Goal: Transaction & Acquisition: Purchase product/service

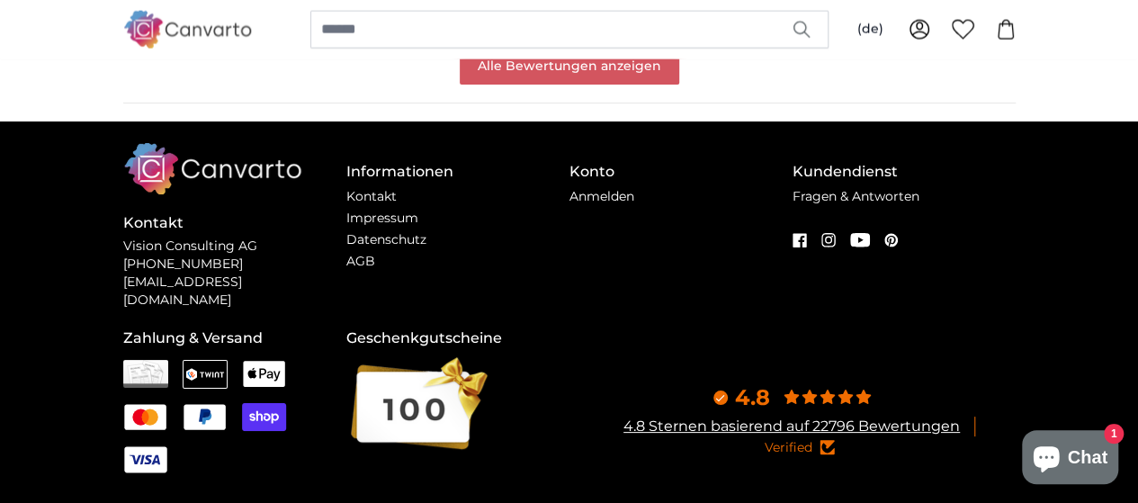
scroll to position [2160, 0]
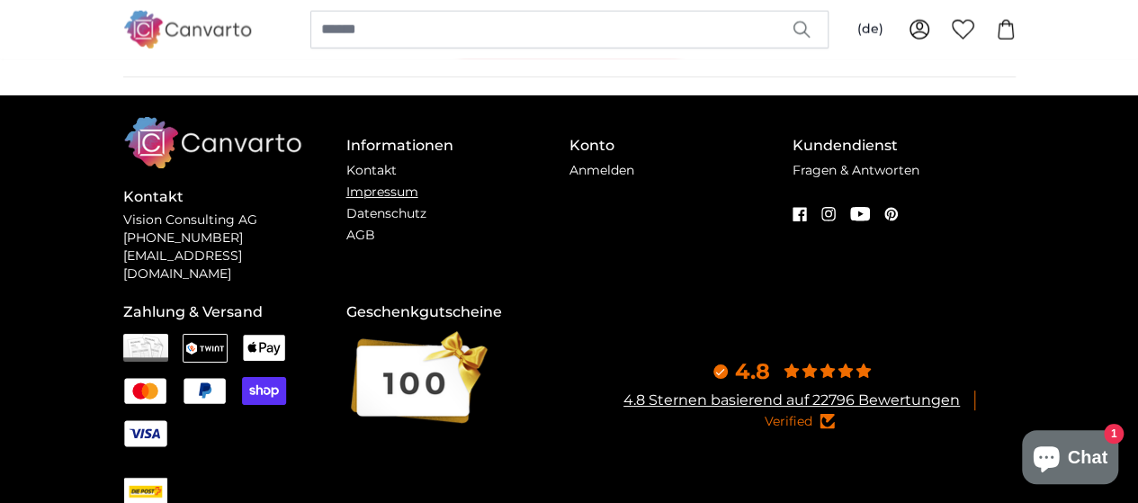
click at [346, 200] on link "Impressum" at bounding box center [382, 192] width 72 height 16
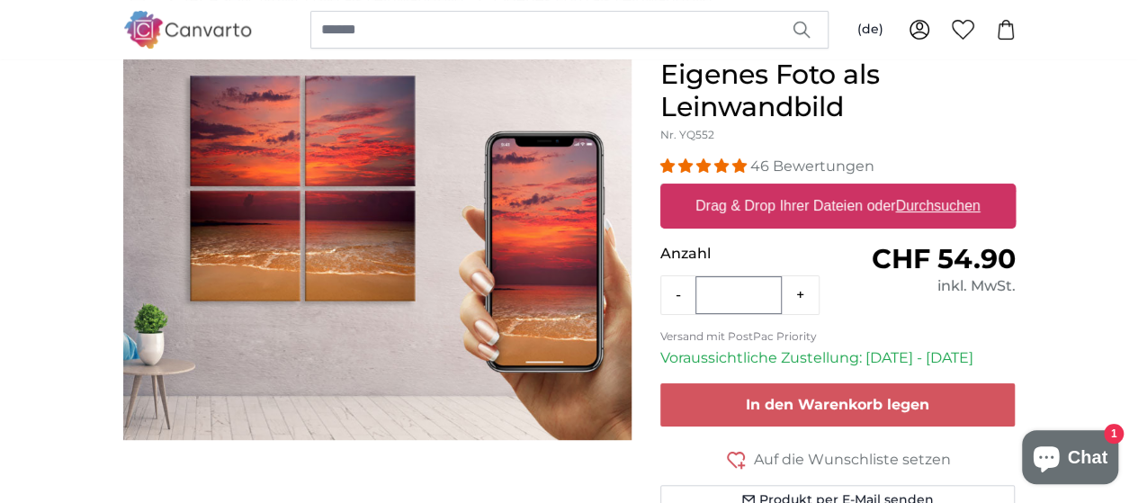
scroll to position [257, 0]
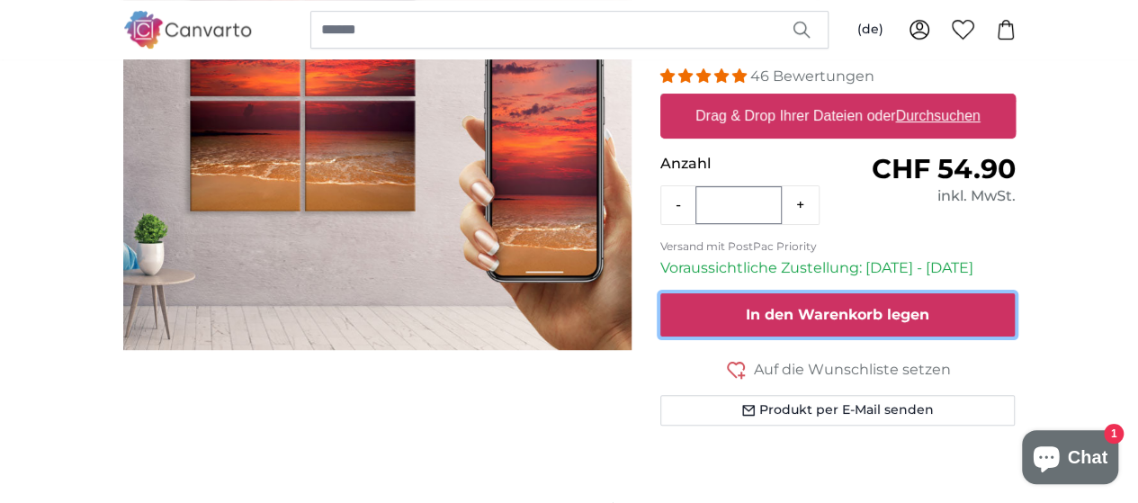
click at [912, 316] on span "In den Warenkorb legen" at bounding box center [838, 314] width 184 height 17
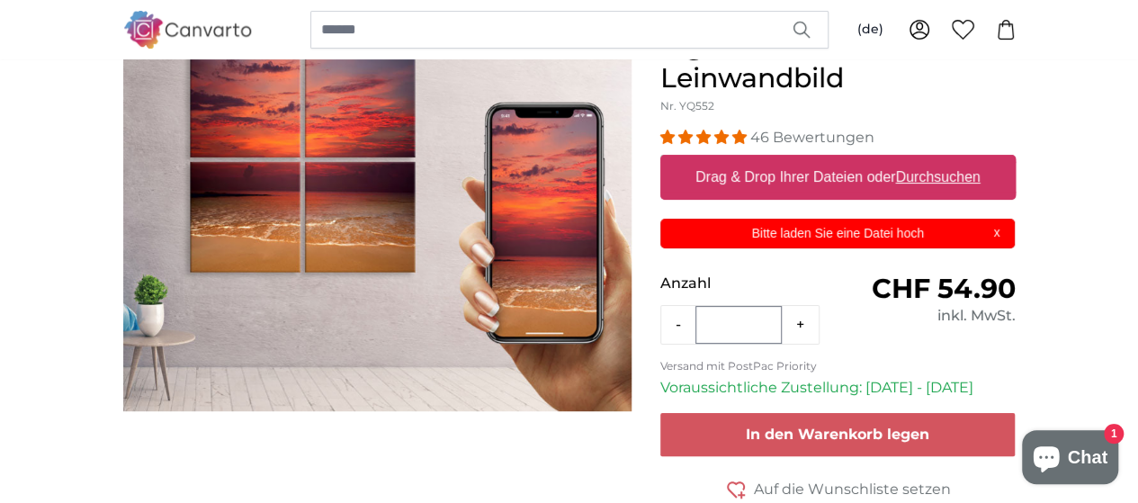
scroll to position [167, 0]
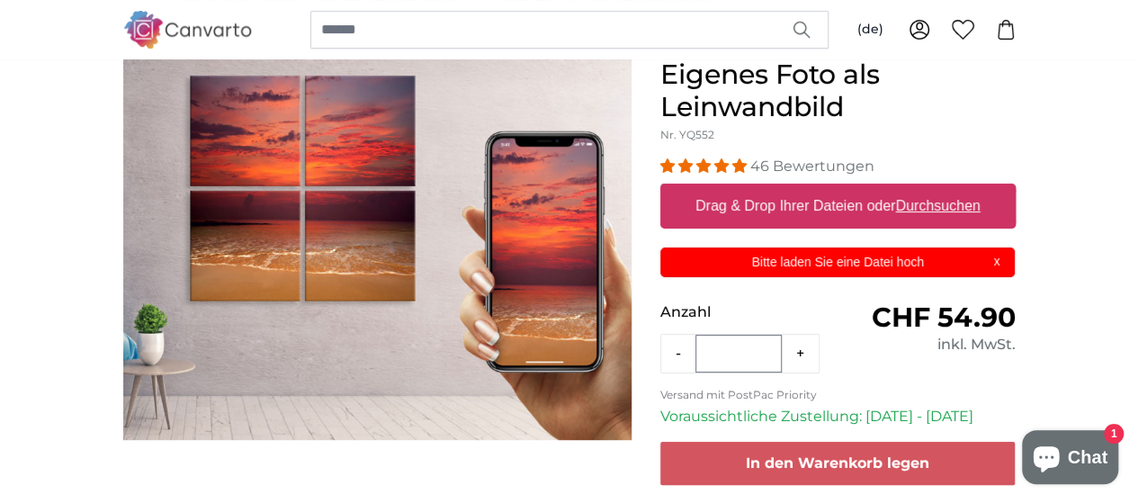
click at [873, 209] on label "Drag & Drop Ihrer Dateien oder Durchsuchen" at bounding box center [838, 206] width 300 height 36
click at [873, 189] on input "Drag & Drop Ihrer Dateien oder Durchsuchen" at bounding box center [837, 186] width 355 height 5
type input "**********"
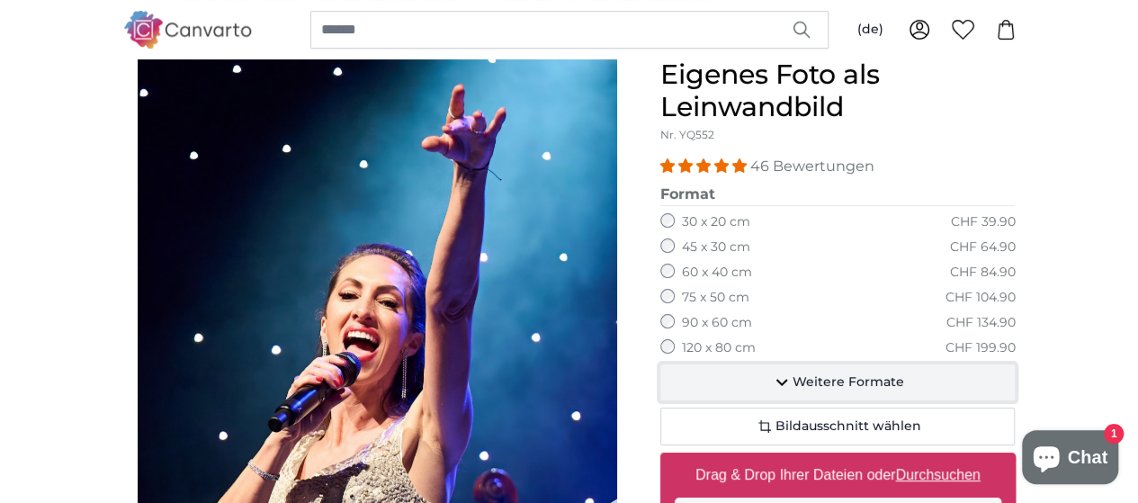
click at [793, 380] on icon "button" at bounding box center [782, 383] width 22 height 22
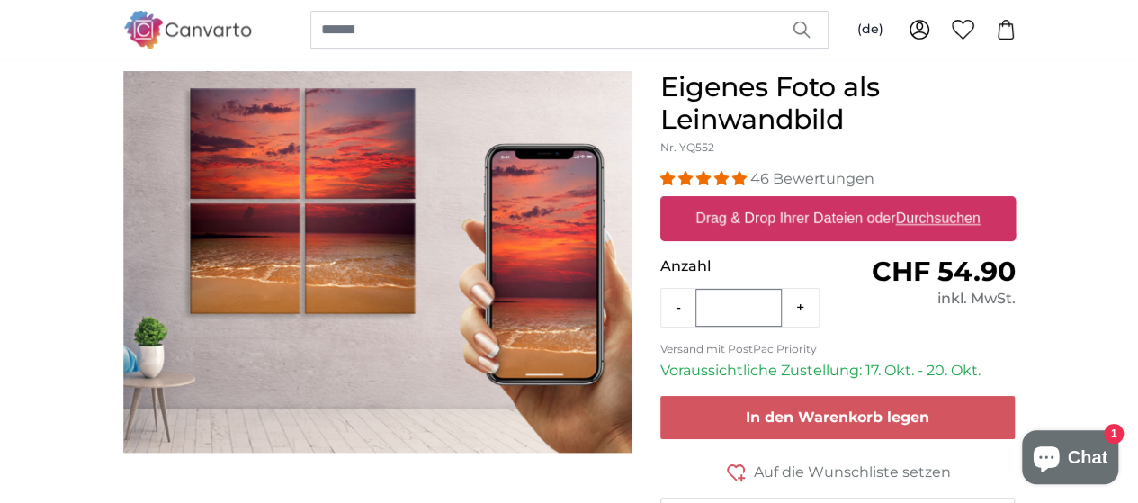
scroll to position [180, 0]
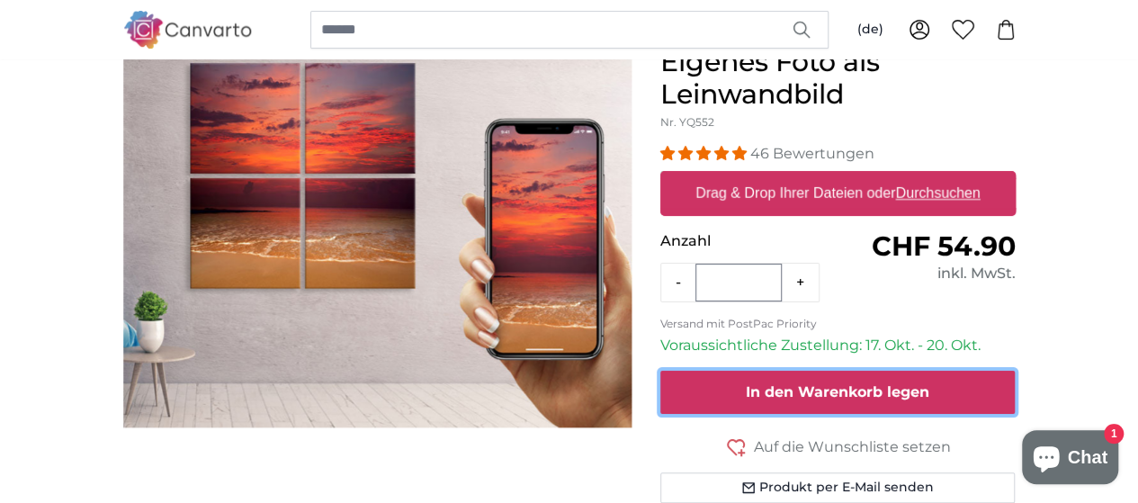
click at [930, 388] on span "In den Warenkorb legen" at bounding box center [838, 391] width 184 height 17
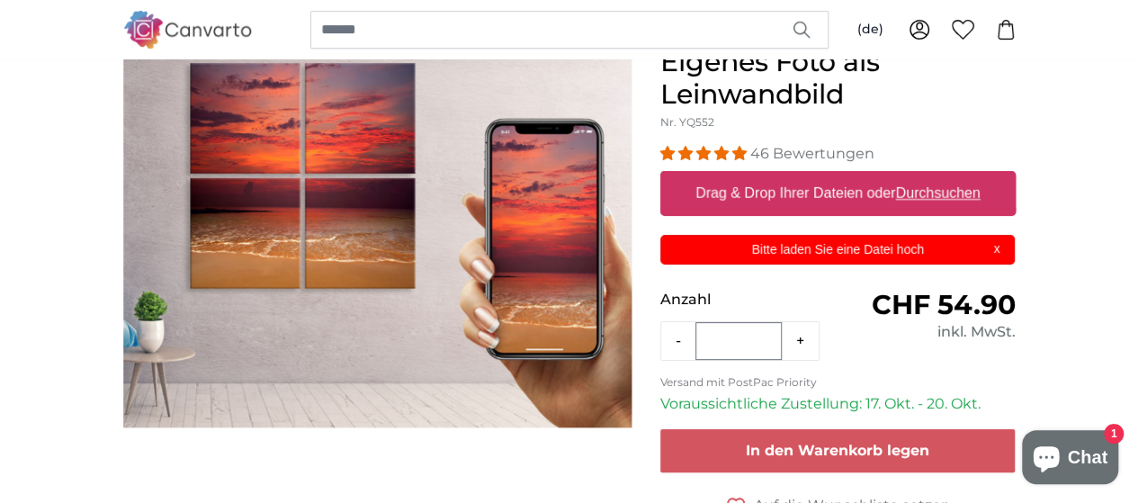
scroll to position [0, 0]
click at [909, 241] on p "Bitte laden Sie eine Datei hoch" at bounding box center [837, 249] width 333 height 19
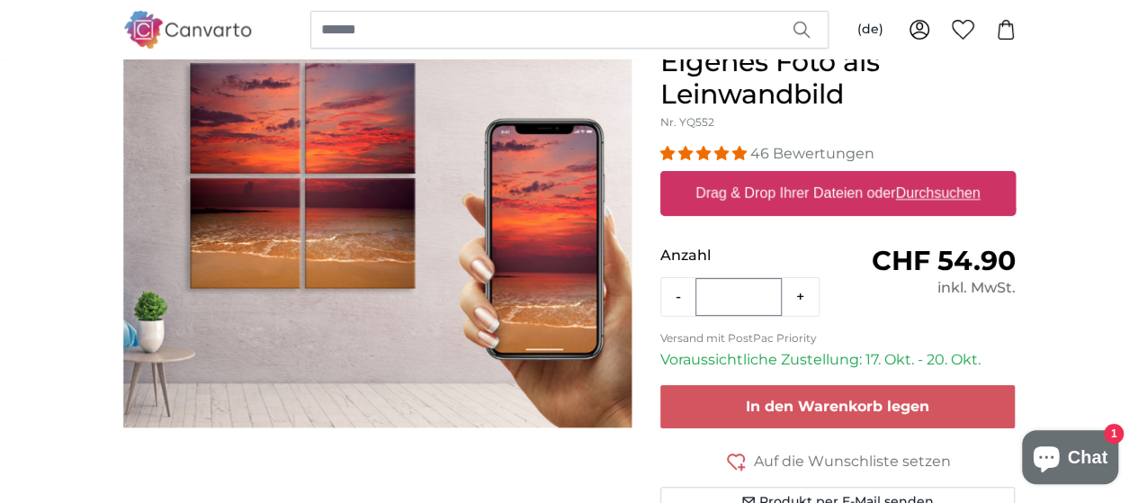
click at [954, 193] on label "Drag & Drop Ihrer Dateien oder Durchsuchen" at bounding box center [838, 193] width 300 height 36
click at [954, 176] on input "Drag & Drop Ihrer Dateien oder Durchsuchen" at bounding box center [837, 173] width 355 height 5
type input "**********"
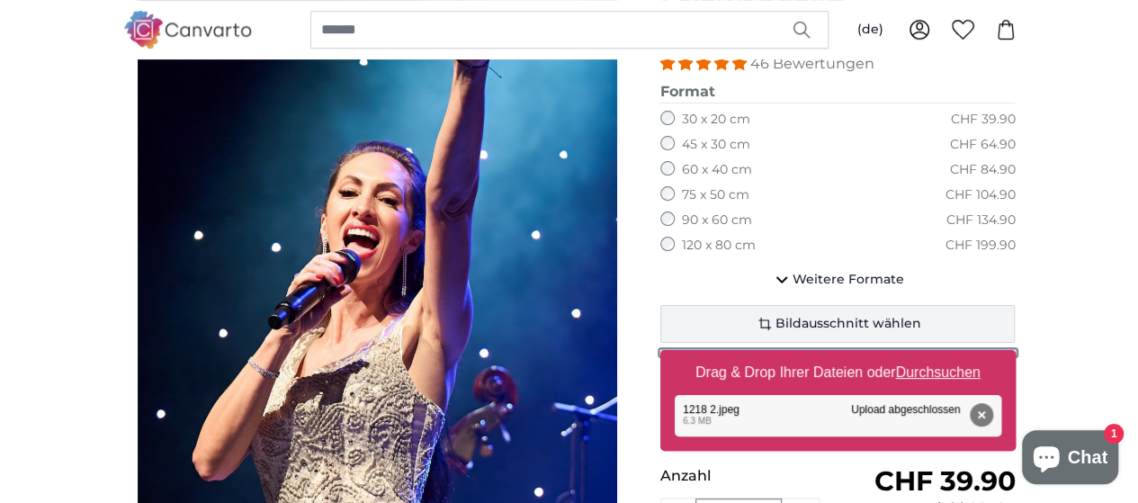
scroll to position [360, 0]
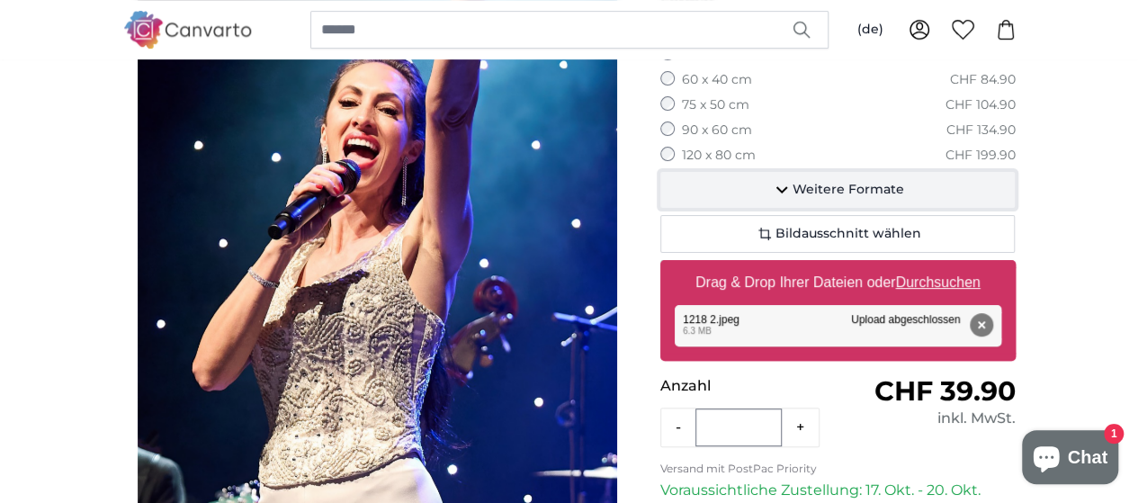
click at [904, 188] on span "Weitere Formate" at bounding box center [849, 190] width 112 height 18
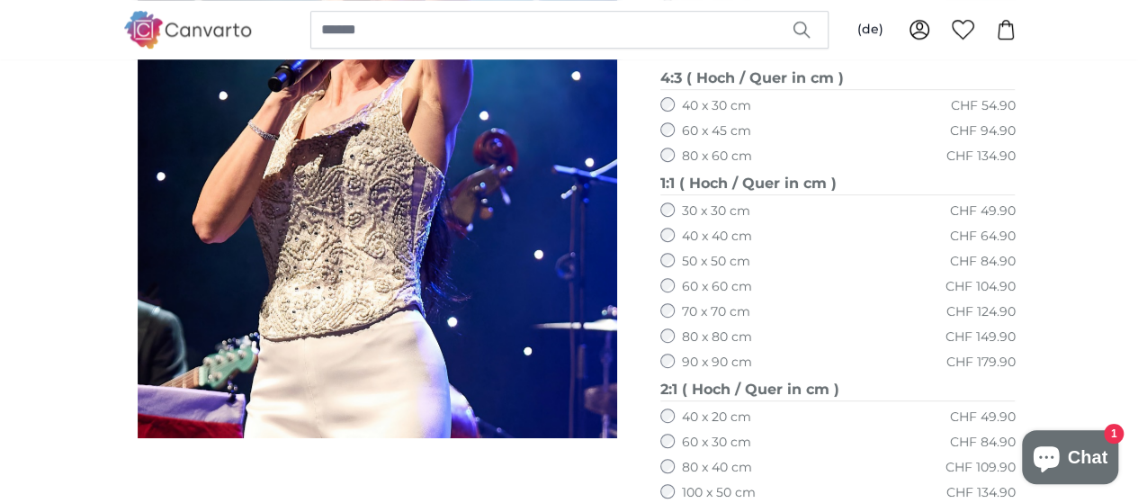
scroll to position [540, 0]
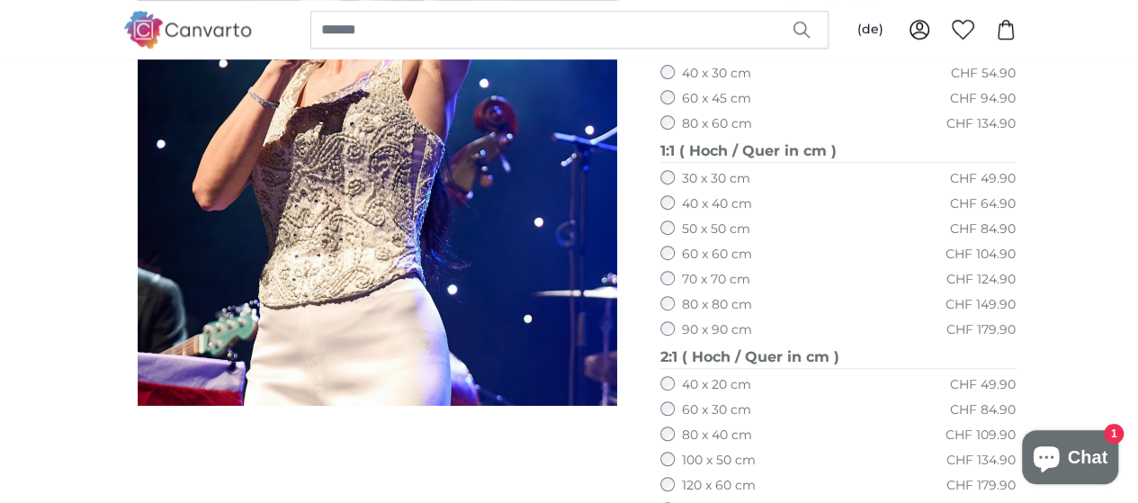
click at [750, 175] on label "30 x 30 cm" at bounding box center [716, 179] width 68 height 18
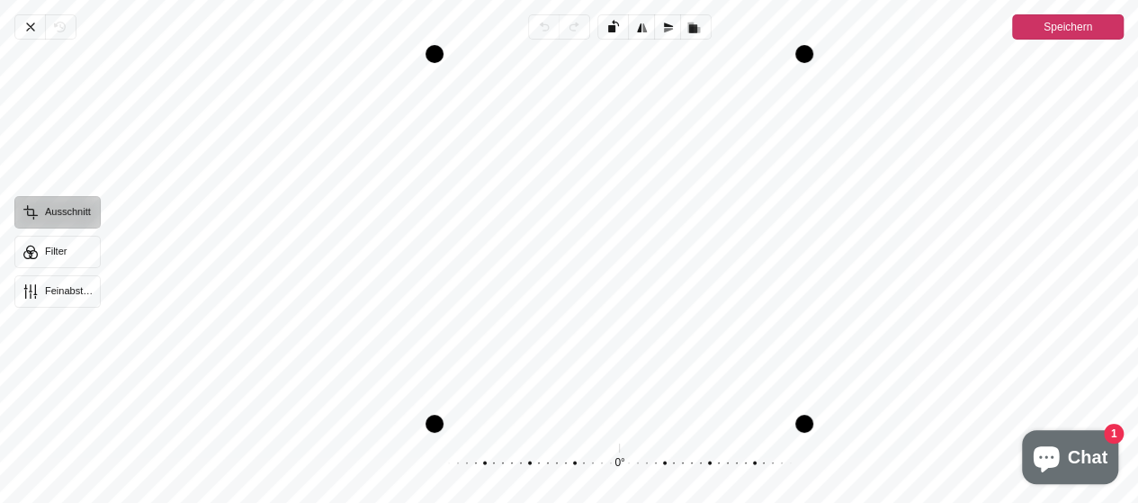
scroll to position [720, 0]
drag, startPoint x: 635, startPoint y: 275, endPoint x: 630, endPoint y: 249, distance: 26.6
click at [630, 249] on div "Pintura" at bounding box center [619, 239] width 1009 height 370
click at [1076, 26] on span "Speichern" at bounding box center [1068, 27] width 49 height 22
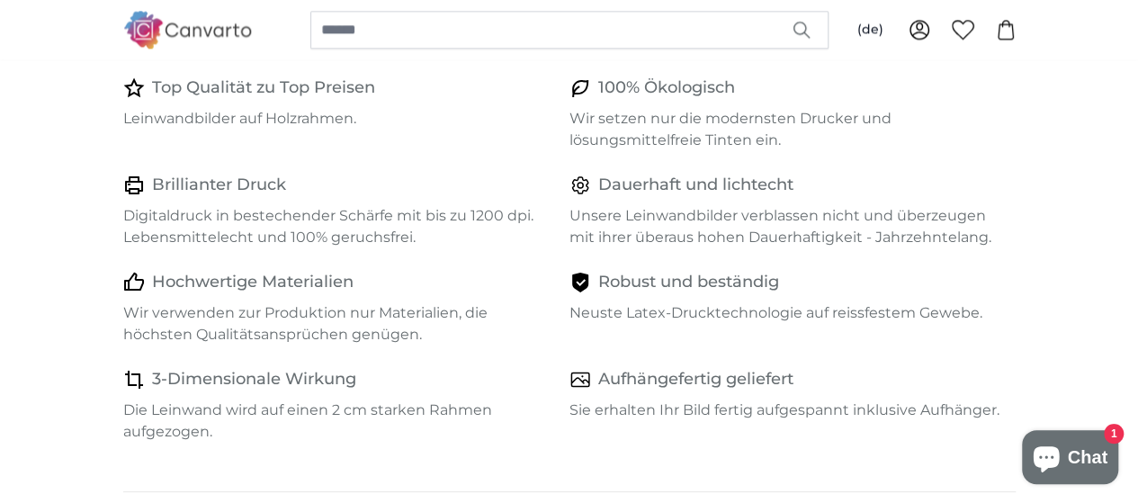
scroll to position [990, 0]
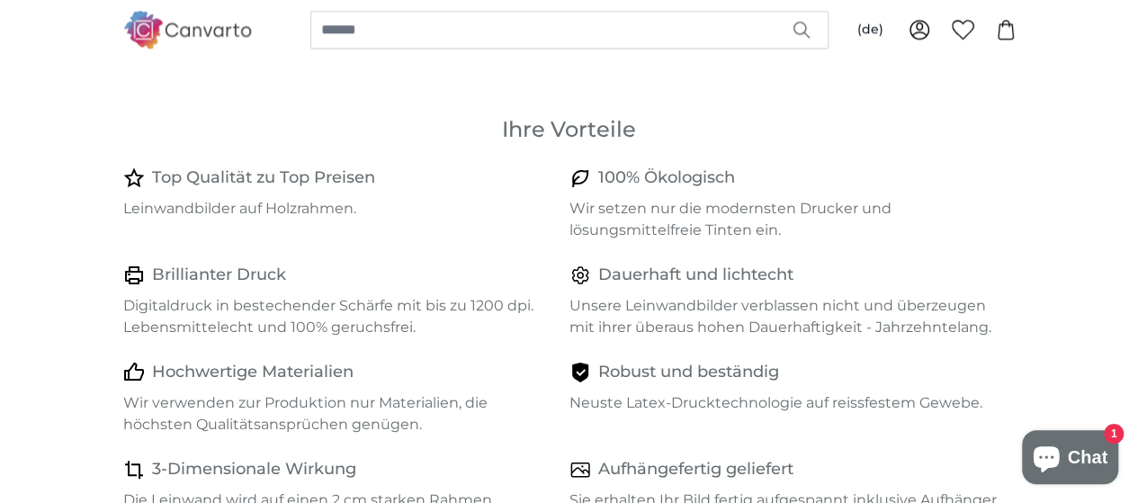
click at [123, 175] on icon at bounding box center [134, 178] width 22 height 22
click at [123, 168] on icon at bounding box center [134, 178] width 22 height 22
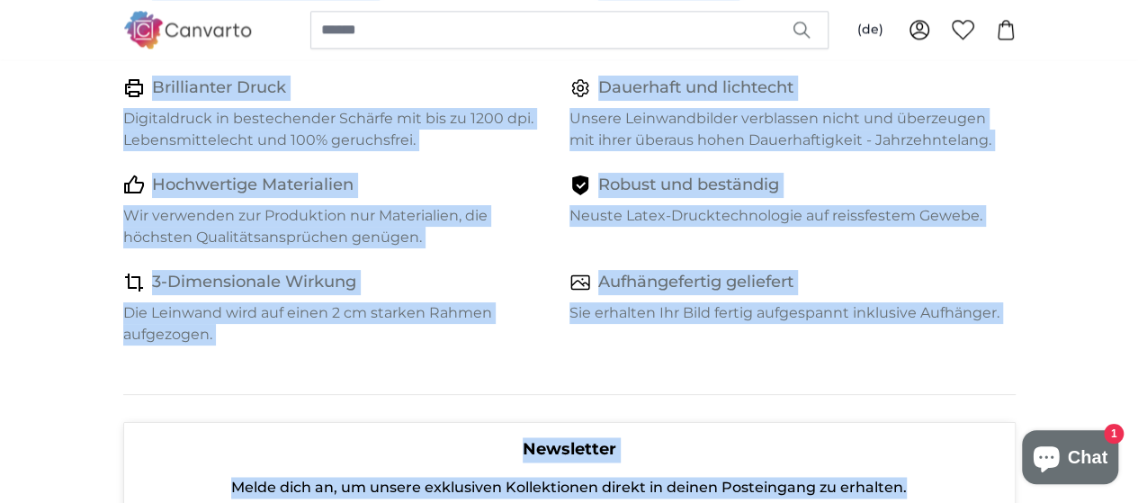
scroll to position [1181, 0]
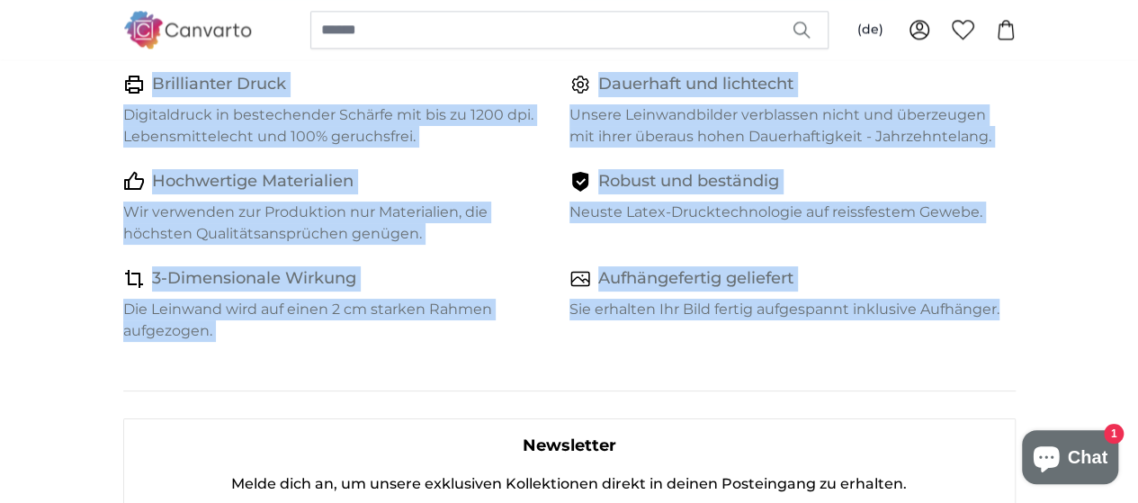
drag, startPoint x: 22, startPoint y: 168, endPoint x: 1001, endPoint y: 300, distance: 987.8
click at [1001, 300] on div "Top Qualität zu Top Preisen Leinwandbilder auf Holzrahmen. 100% Ökologisch Wir …" at bounding box center [569, 169] width 893 height 389
copy div "Top Qualität zu Top Preisen Leinwandbilder auf Holzrahmen. 100% Ökologisch Wir …"
